Goal: Complete application form

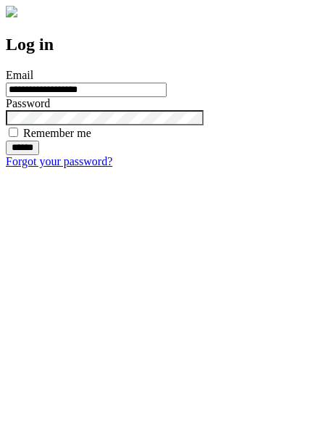
type input "**********"
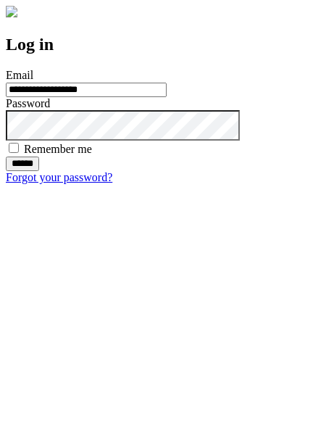
click at [39, 171] on input "******" at bounding box center [22, 163] width 33 height 14
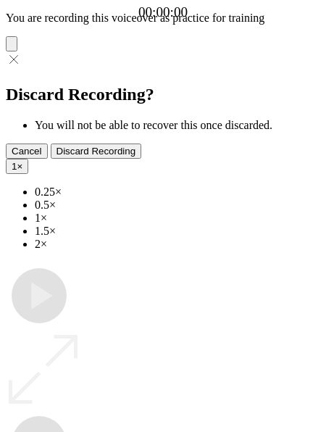
type input "**********"
